Goal: Use online tool/utility: Utilize a website feature to perform a specific function

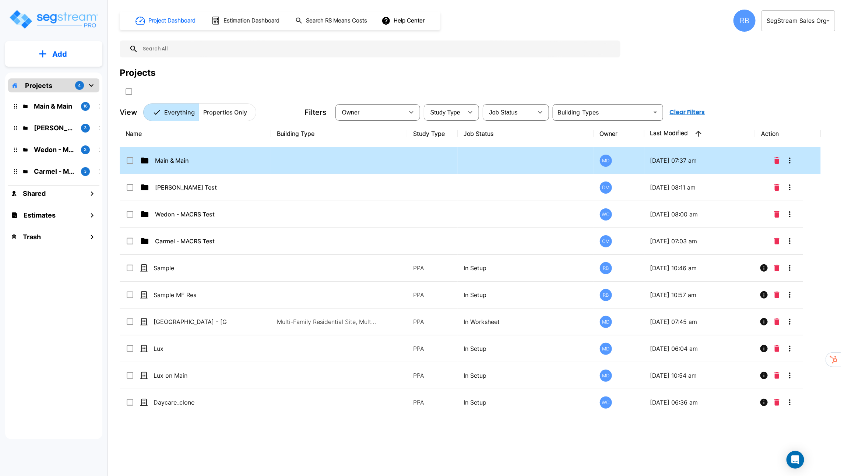
click at [211, 157] on p "Main & Main" at bounding box center [192, 160] width 74 height 9
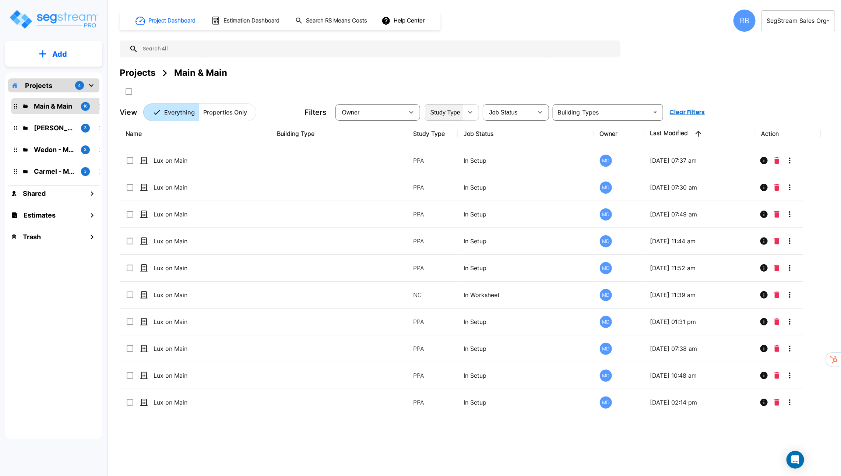
click at [455, 114] on span "Study Type" at bounding box center [446, 112] width 30 height 6
click at [78, 87] on div "4" at bounding box center [79, 85] width 9 height 9
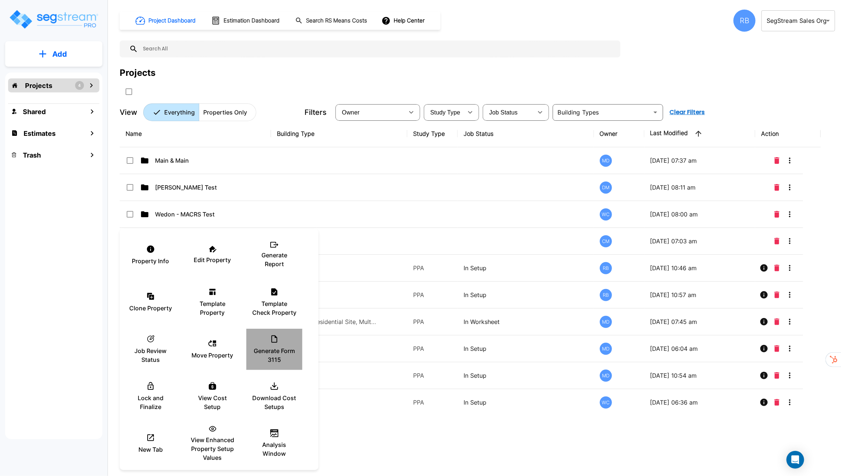
click at [278, 347] on p "Generate Form 3115" at bounding box center [274, 356] width 44 height 18
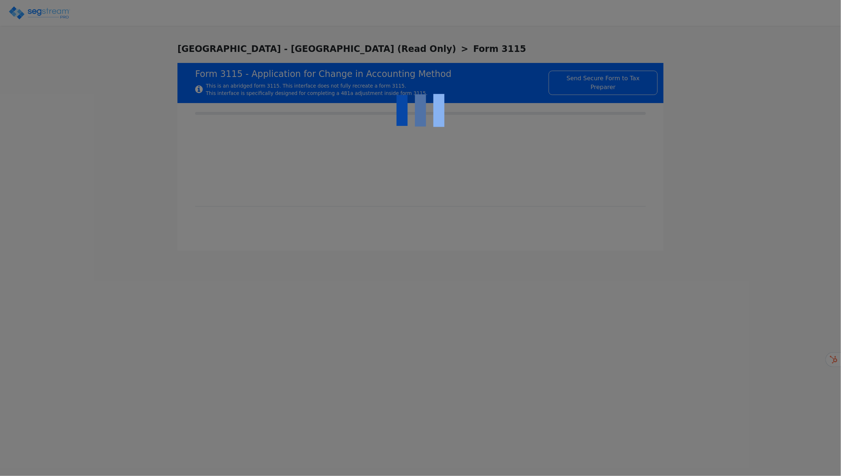
type input "2025-01-01"
type input "2025-12-31"
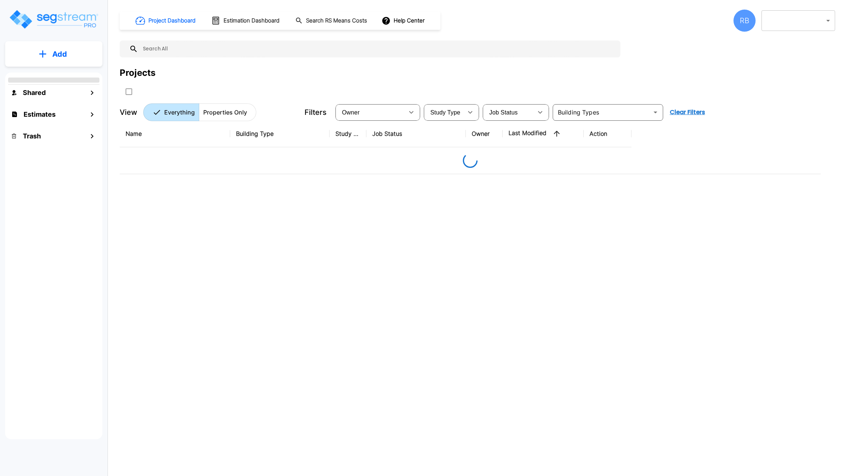
type input "119"
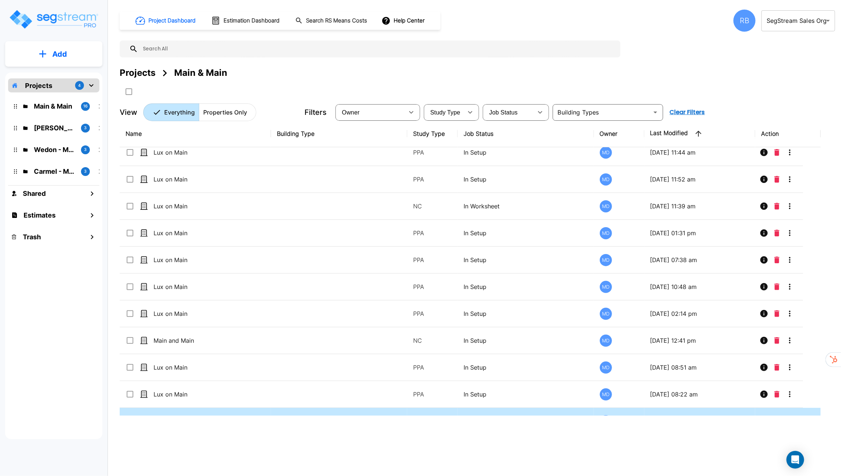
scroll to position [159, 0]
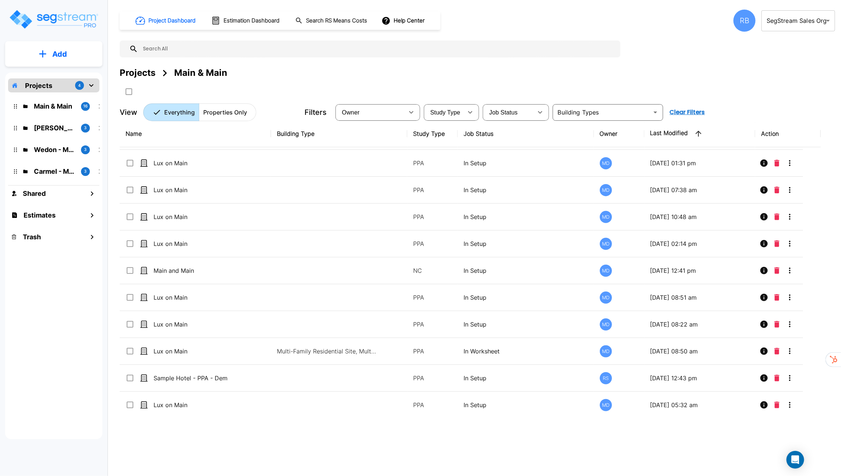
click at [225, 111] on p "Properties Only" at bounding box center [225, 112] width 44 height 9
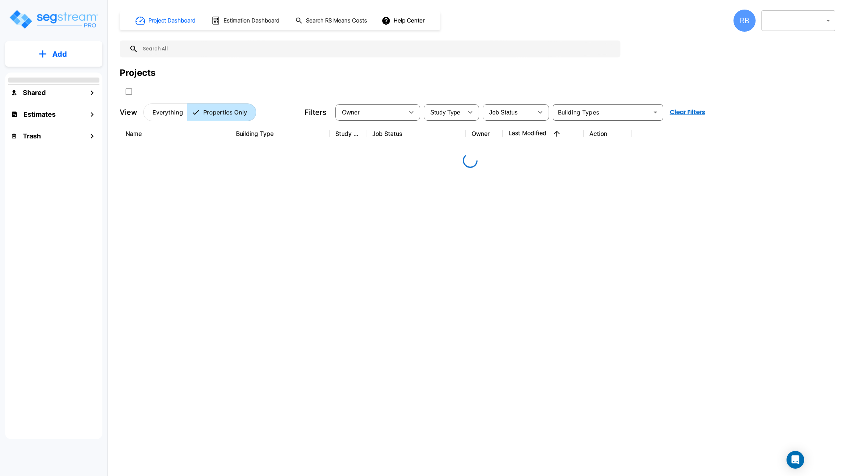
type input "119"
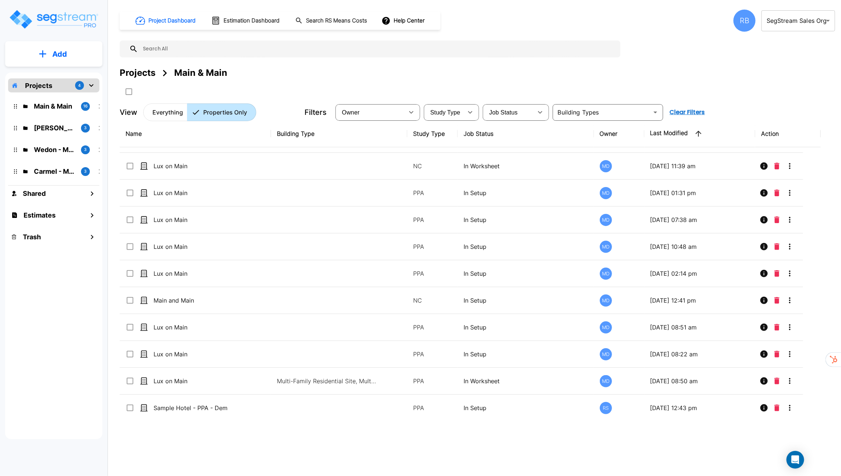
scroll to position [159, 0]
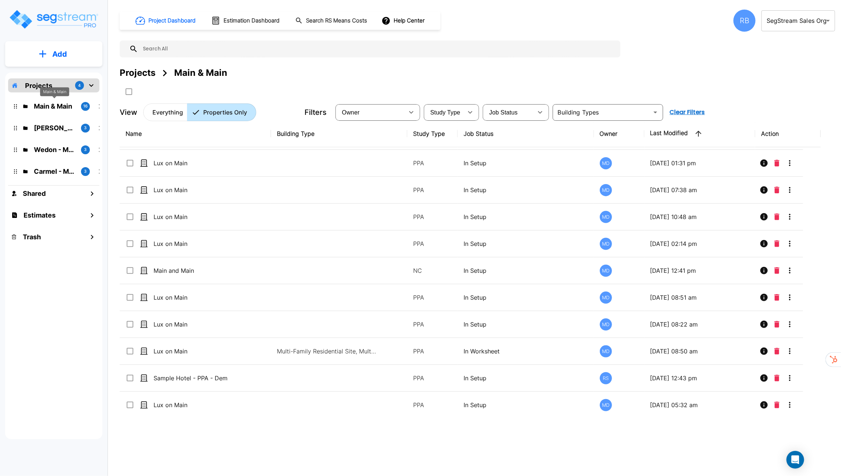
click at [57, 107] on p "Main & Main" at bounding box center [54, 106] width 41 height 10
click at [225, 48] on input "text" at bounding box center [377, 49] width 479 height 17
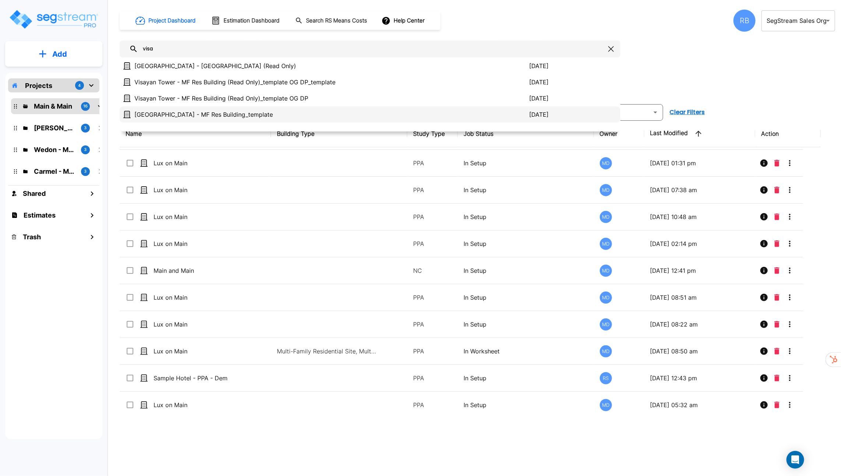
type input "visa"
click at [243, 110] on p "[GEOGRAPHIC_DATA] - MF Res Building_template" at bounding box center [331, 114] width 395 height 9
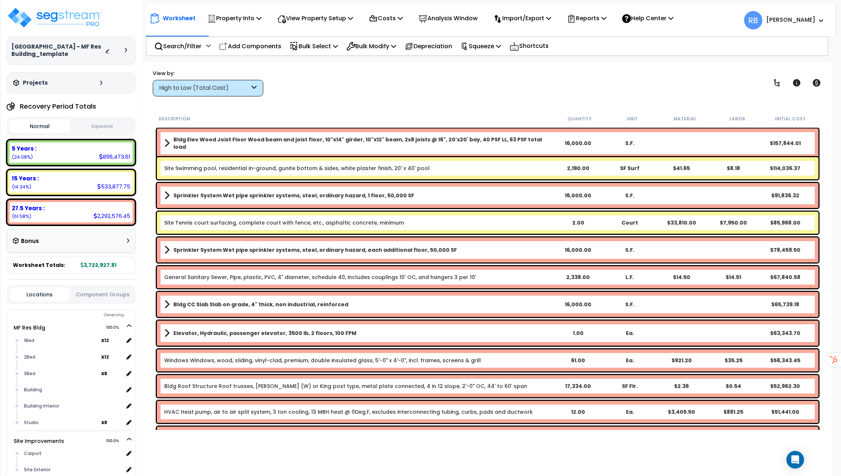
click at [122, 123] on button "Squeeze" at bounding box center [102, 126] width 60 height 13
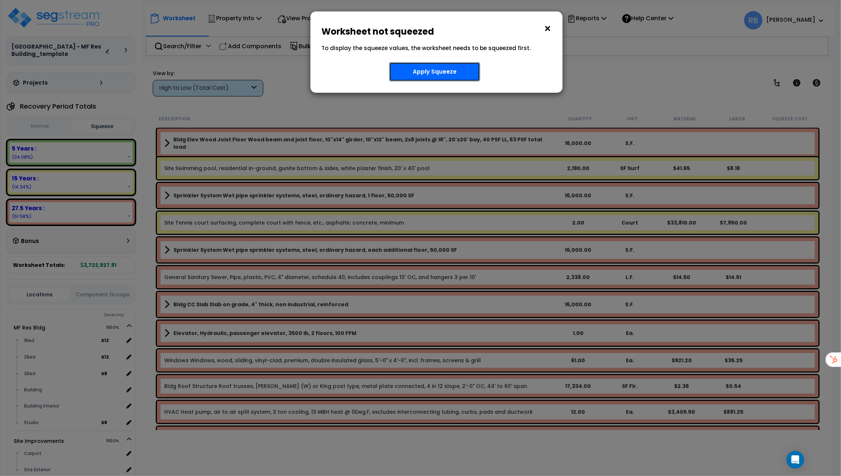
click at [428, 78] on button "Apply Squeeze" at bounding box center [434, 71] width 91 height 19
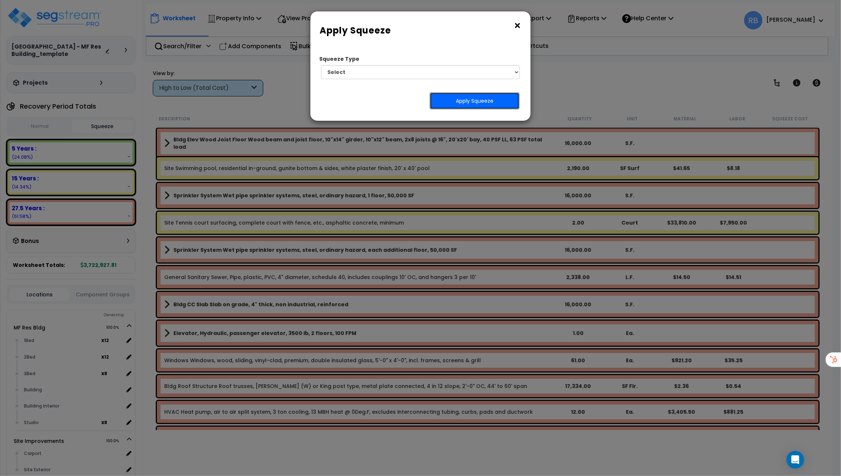
click at [458, 103] on button "Apply Squeeze" at bounding box center [475, 100] width 90 height 17
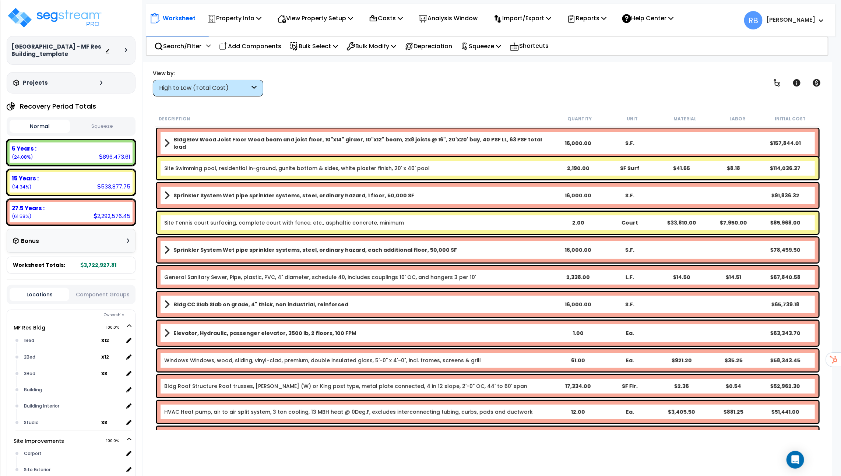
click at [113, 125] on button "Squeeze" at bounding box center [102, 126] width 60 height 13
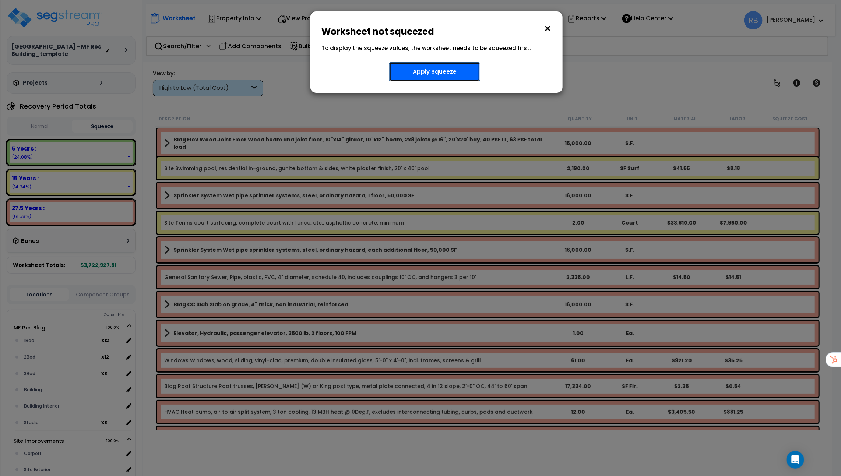
click at [439, 72] on button "Apply Squeeze" at bounding box center [434, 71] width 91 height 19
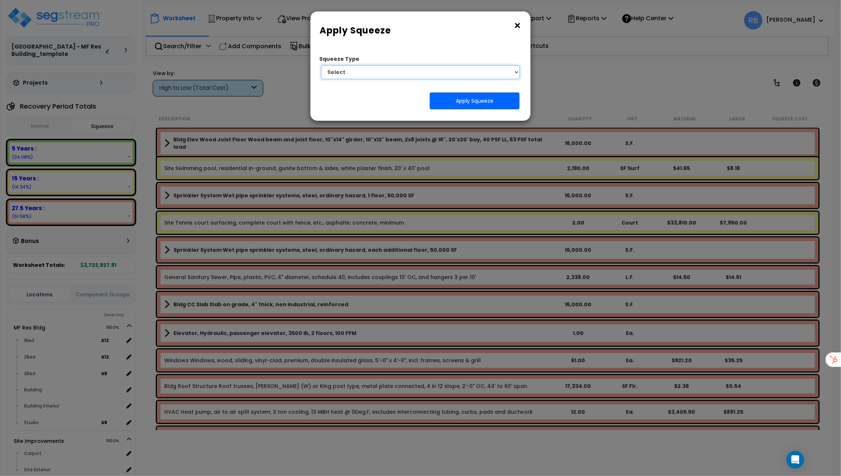
click at [468, 74] on select "Select 1. Squeeze Entire Worksheet 2. Squeeze by [PERSON_NAME] Cost 3. Squeeze …" at bounding box center [420, 72] width 199 height 14
